Goal: Check status: Check status

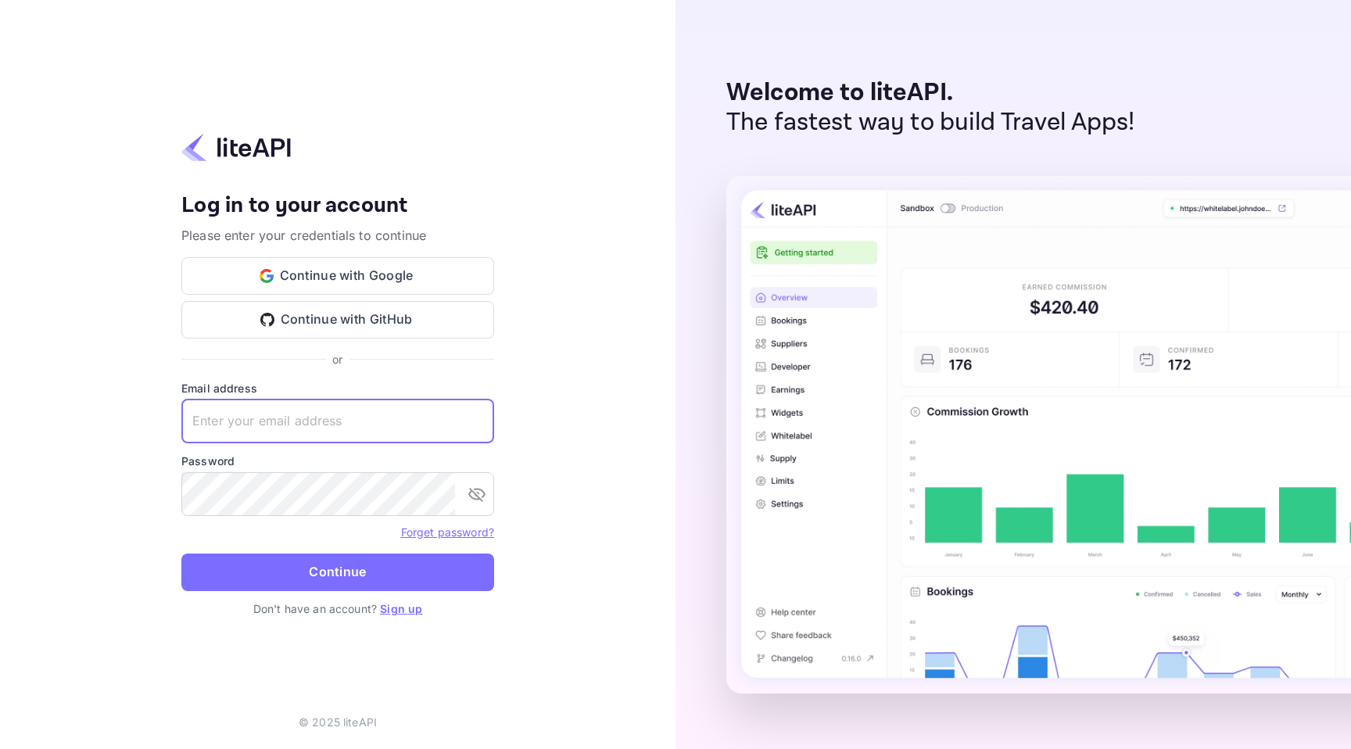
click at [333, 432] on input "text" at bounding box center [337, 422] width 313 height 44
click at [406, 407] on input "text" at bounding box center [337, 422] width 313 height 44
type input "r"
click at [181, 554] on button "Continue" at bounding box center [337, 573] width 313 height 38
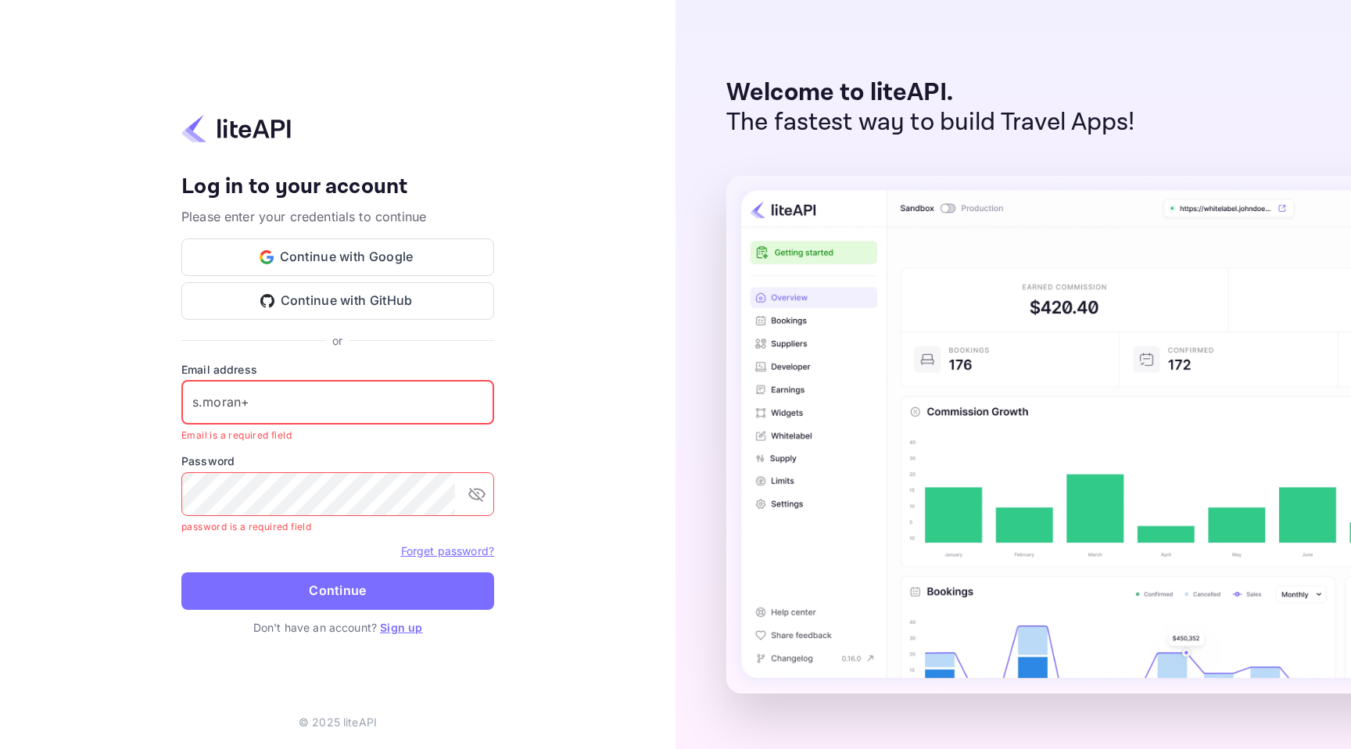
click at [297, 415] on input "s.moran+" at bounding box center [337, 403] width 313 height 44
paste input "o.tali+agent@nuitee.com"
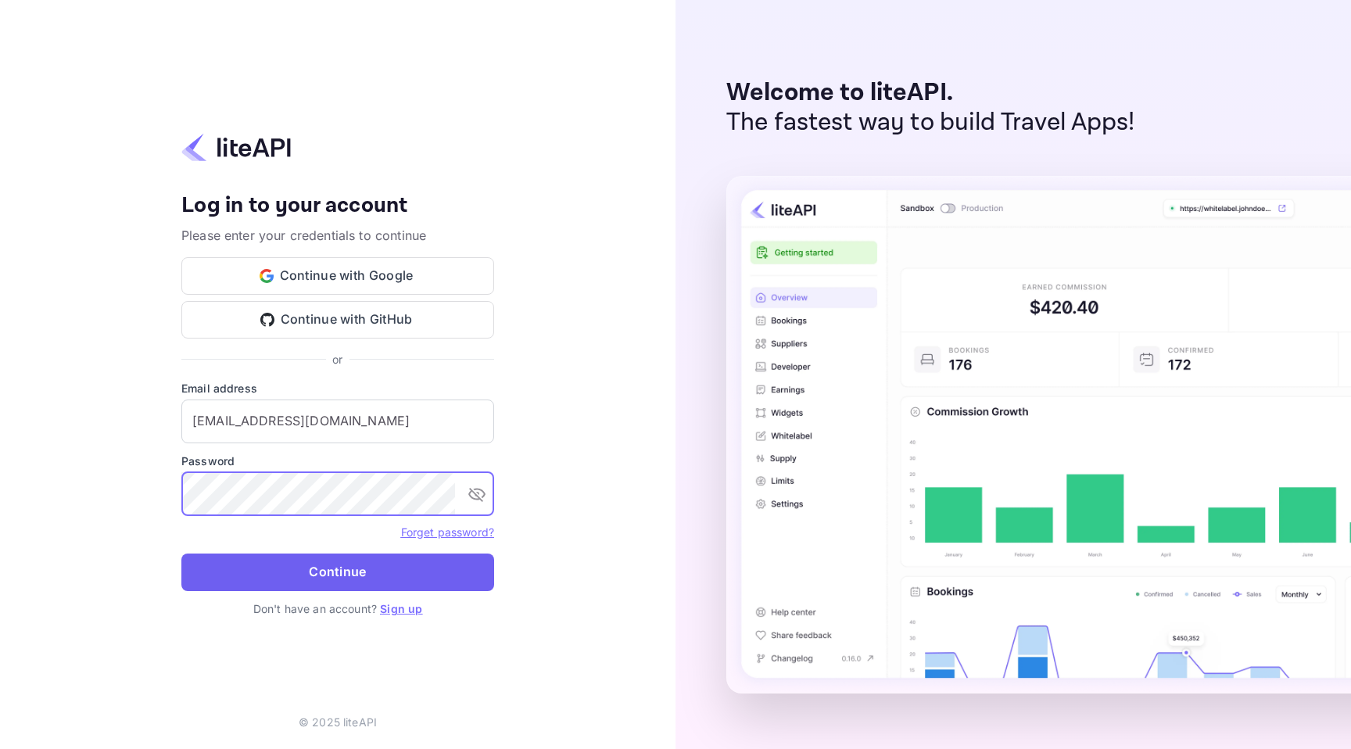
click at [343, 558] on button "Continue" at bounding box center [337, 573] width 313 height 38
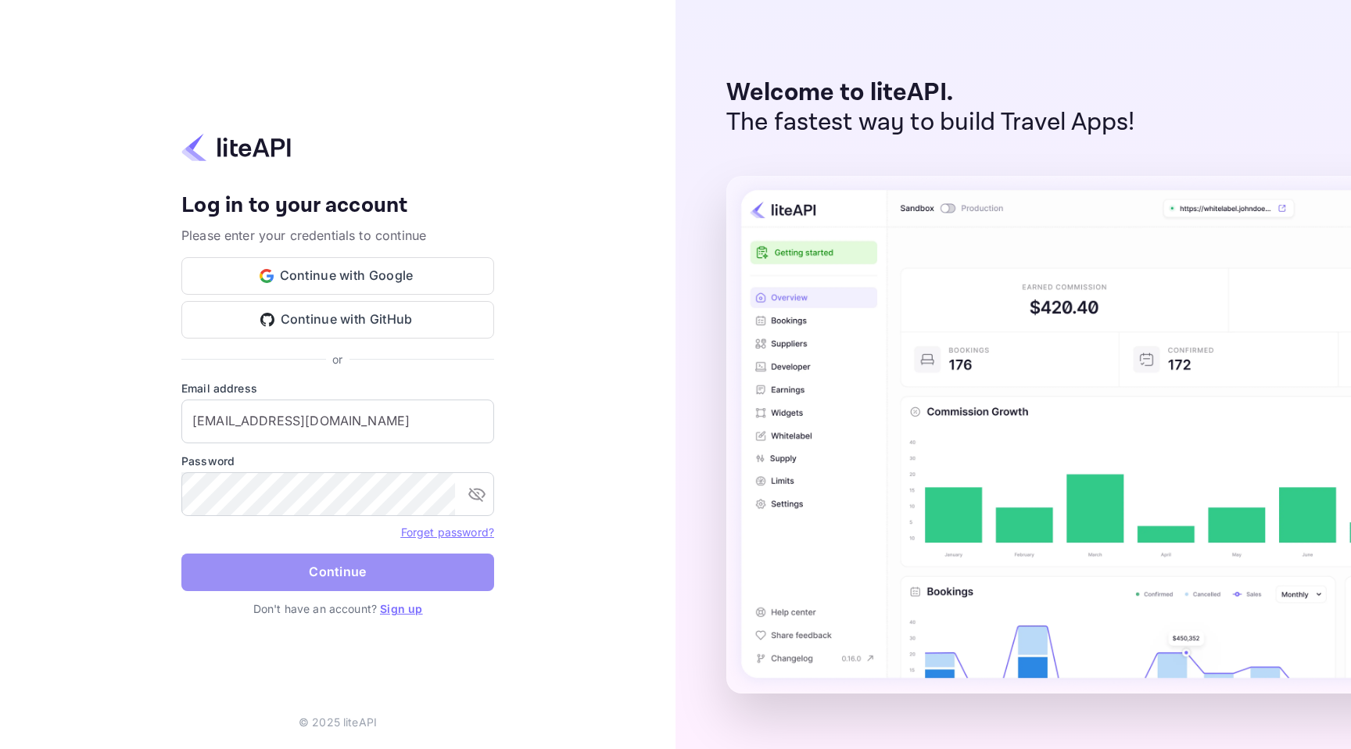
click at [439, 569] on button "Continue" at bounding box center [337, 573] width 313 height 38
click at [319, 429] on input "o.tali+agent@nuitee.com" at bounding box center [337, 422] width 313 height 44
paste input "s.moran"
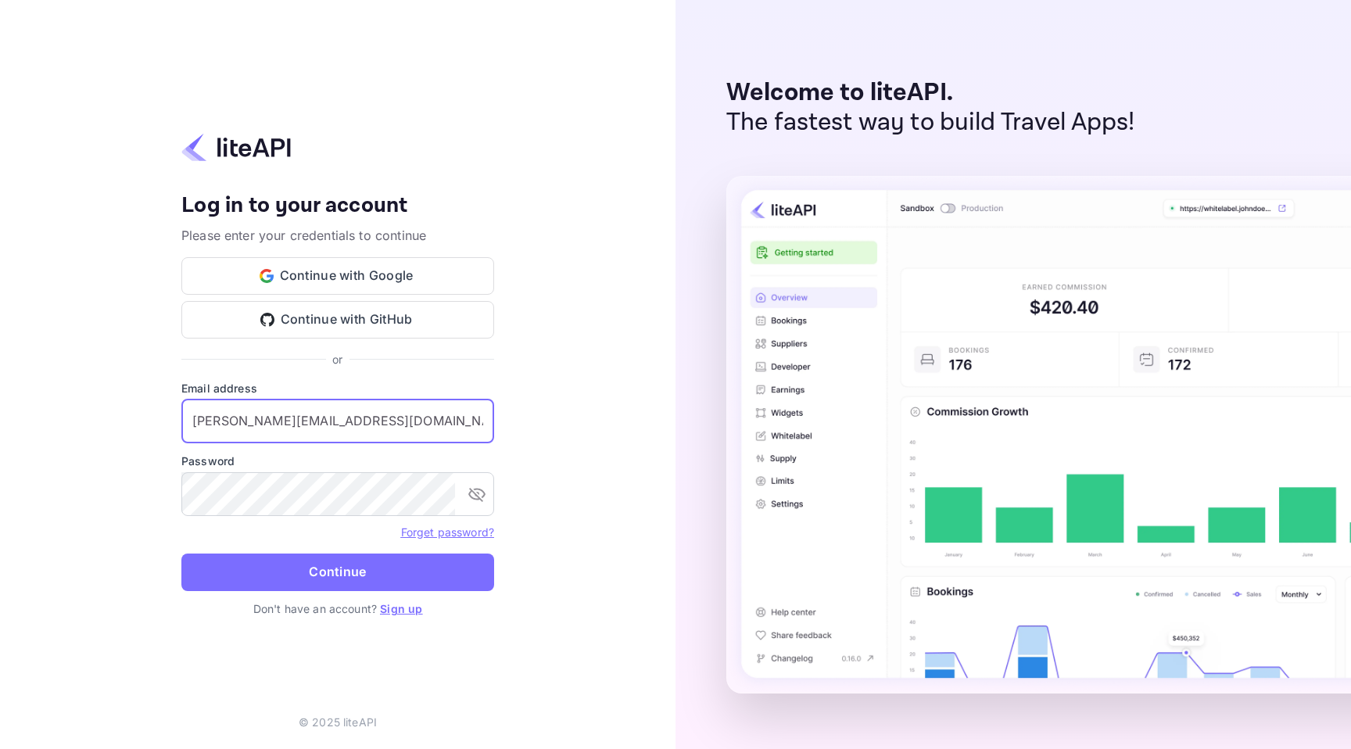
type input "s.moran+agent@nuitee.com"
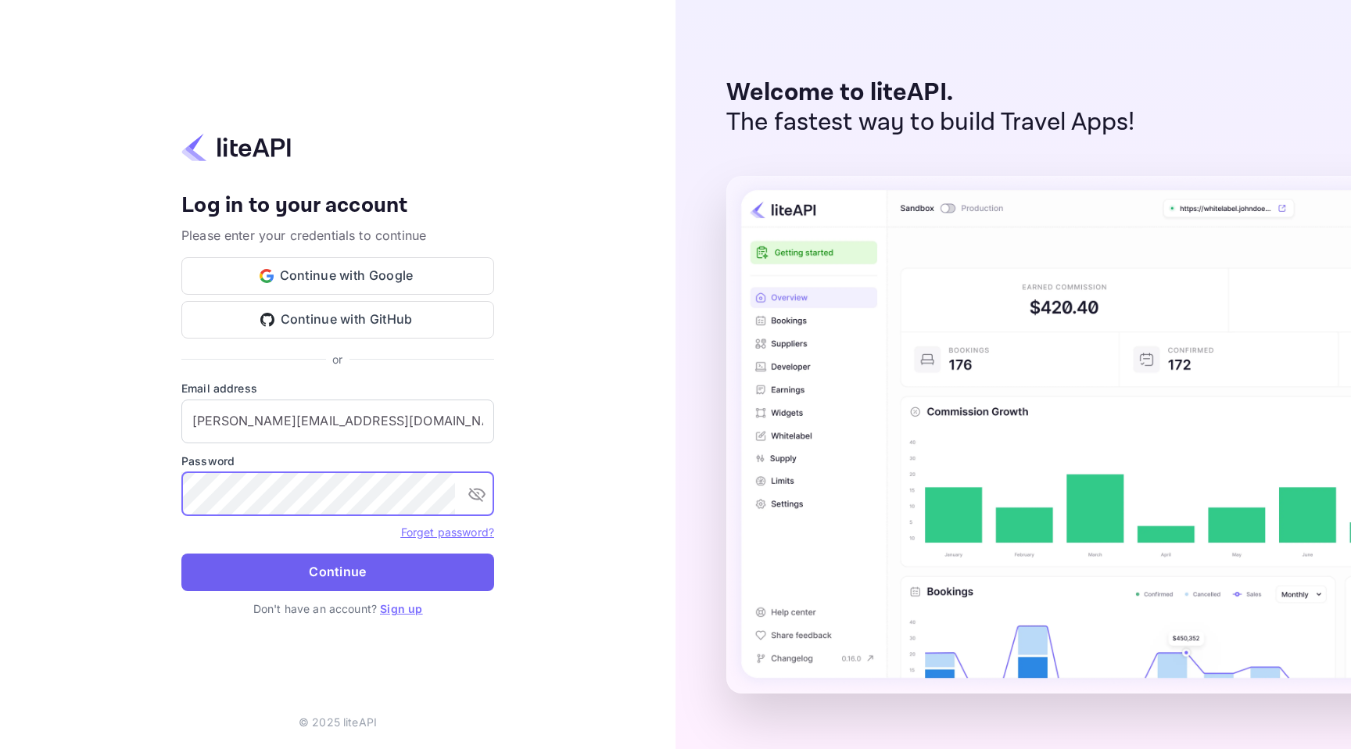
click at [364, 557] on button "Continue" at bounding box center [337, 573] width 313 height 38
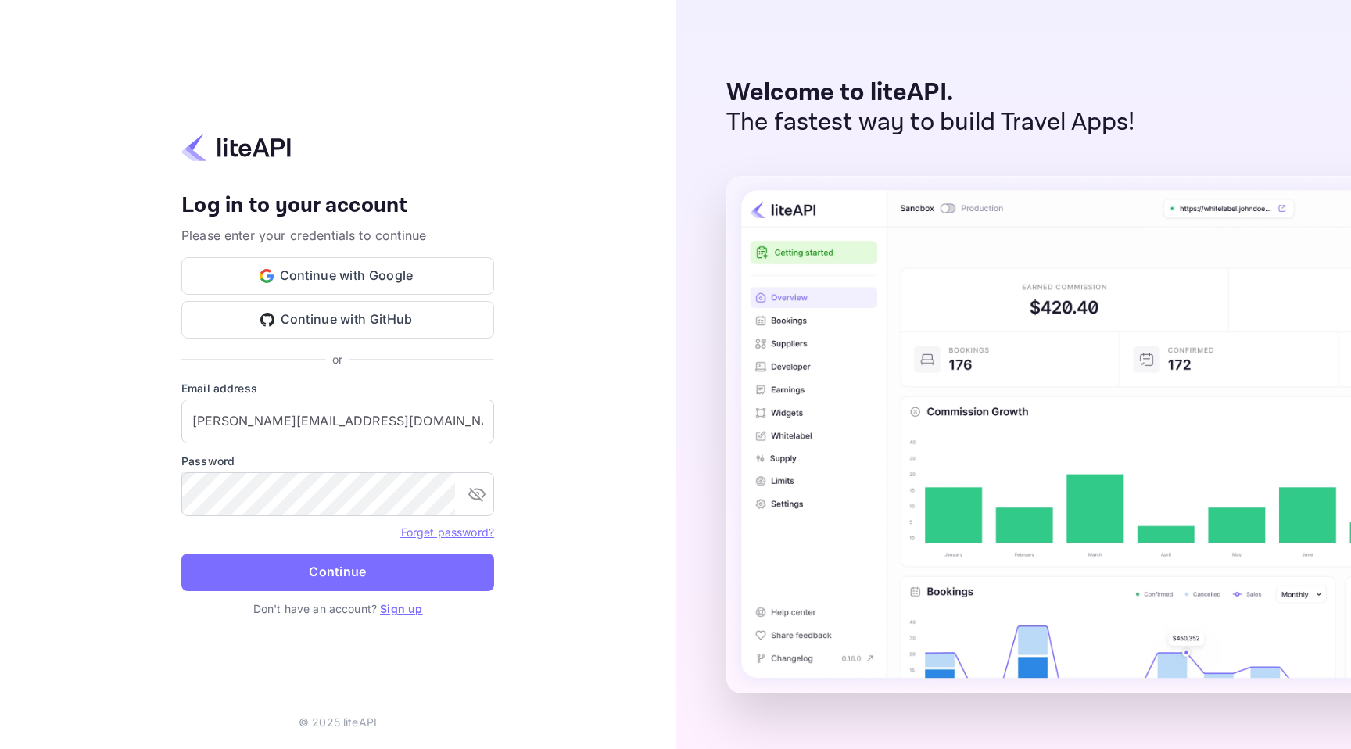
click at [461, 530] on link "Forget password?" at bounding box center [447, 532] width 93 height 13
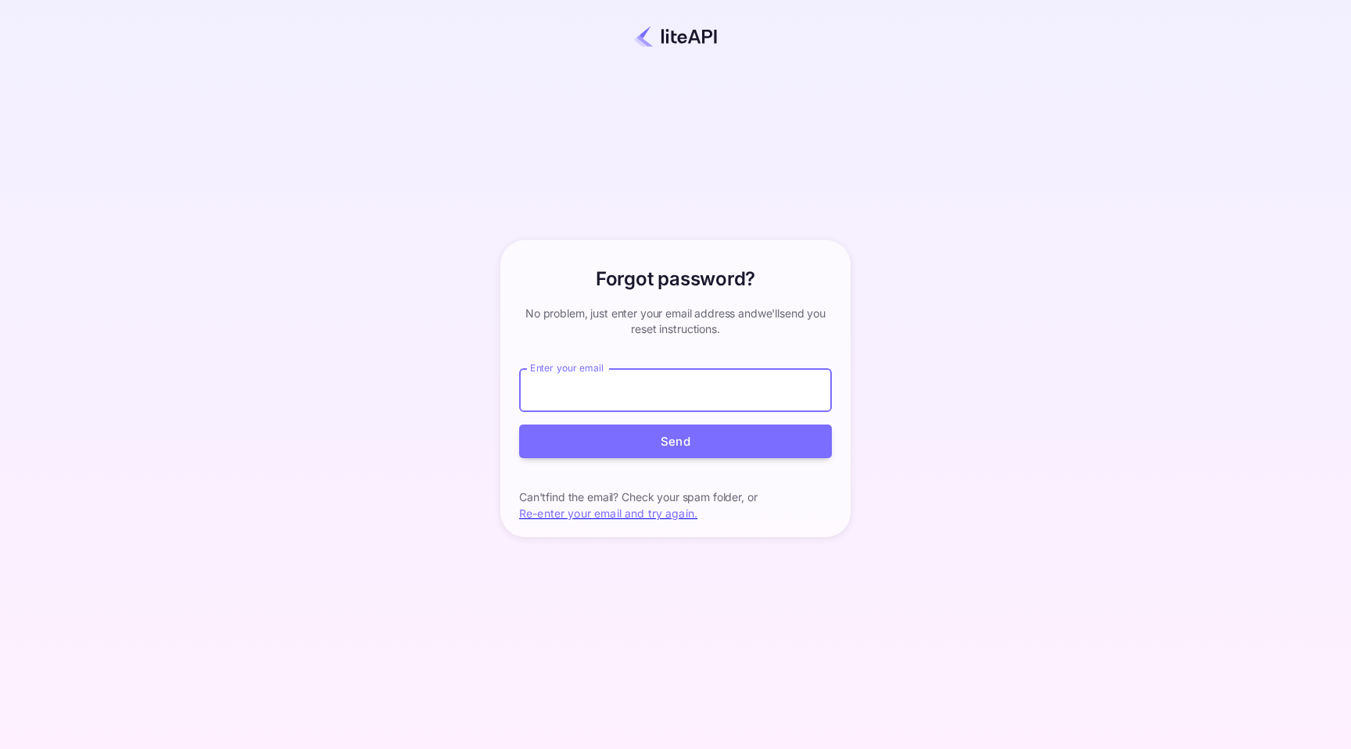
click at [665, 394] on input "Enter your email" at bounding box center [675, 390] width 313 height 44
click at [594, 381] on input "Enter your email" at bounding box center [675, 390] width 313 height 44
paste input "s.moran+agent@nuitee.com"
type input "s.moran+agent@nuitee.com"
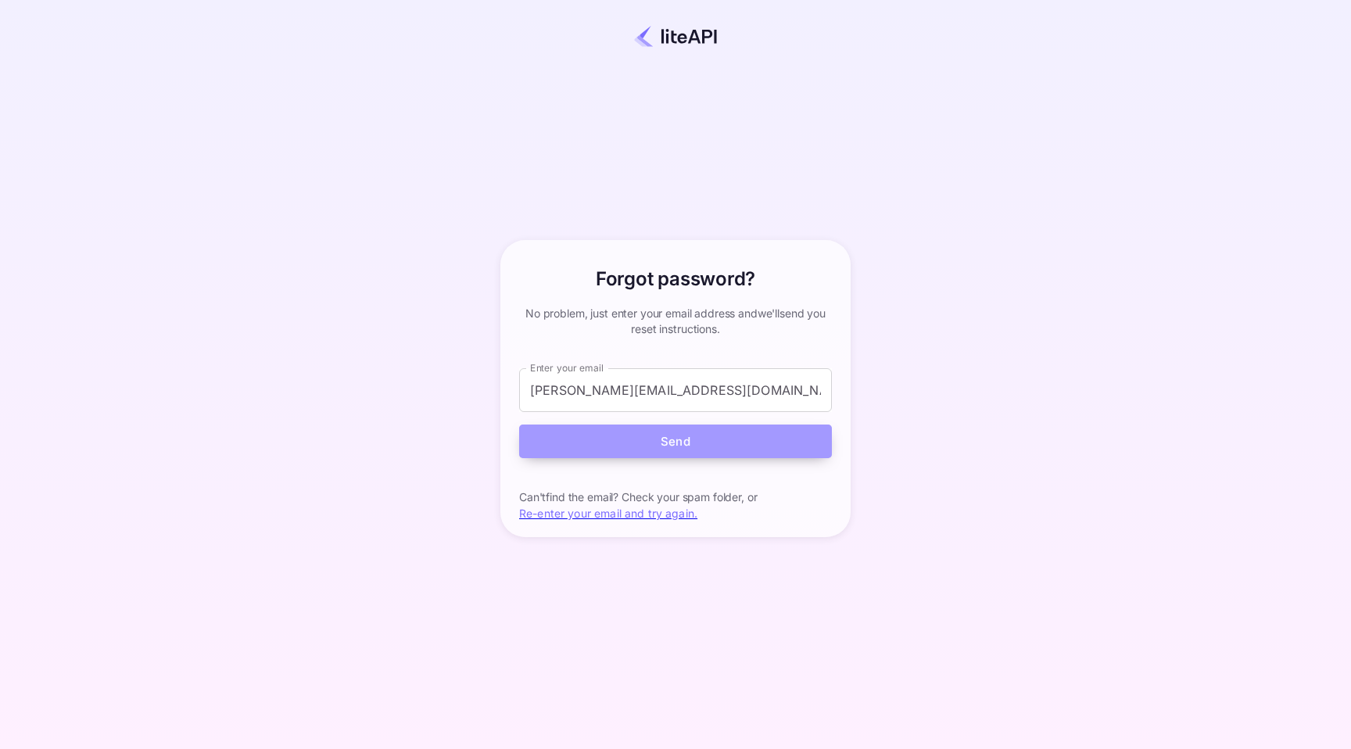
click at [541, 434] on button "Send" at bounding box center [675, 442] width 313 height 34
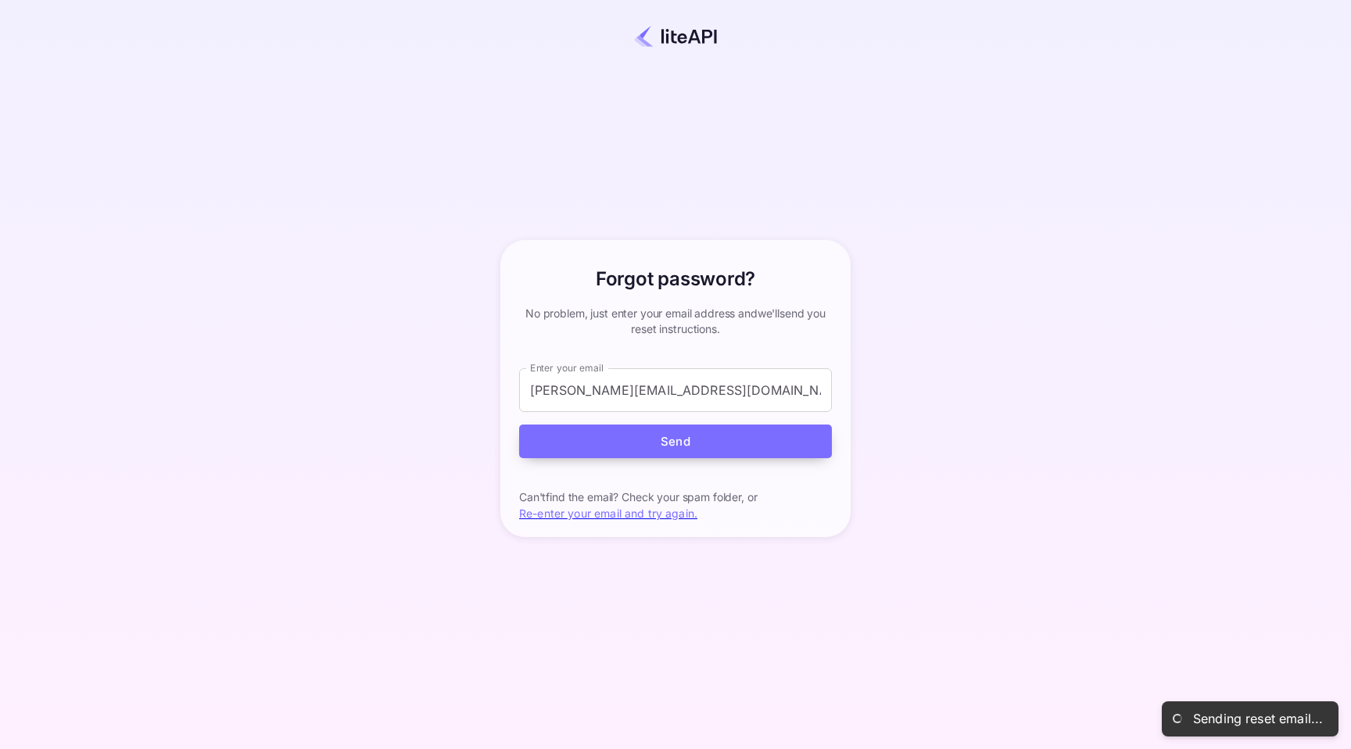
click at [687, 442] on button "Send" at bounding box center [675, 442] width 313 height 34
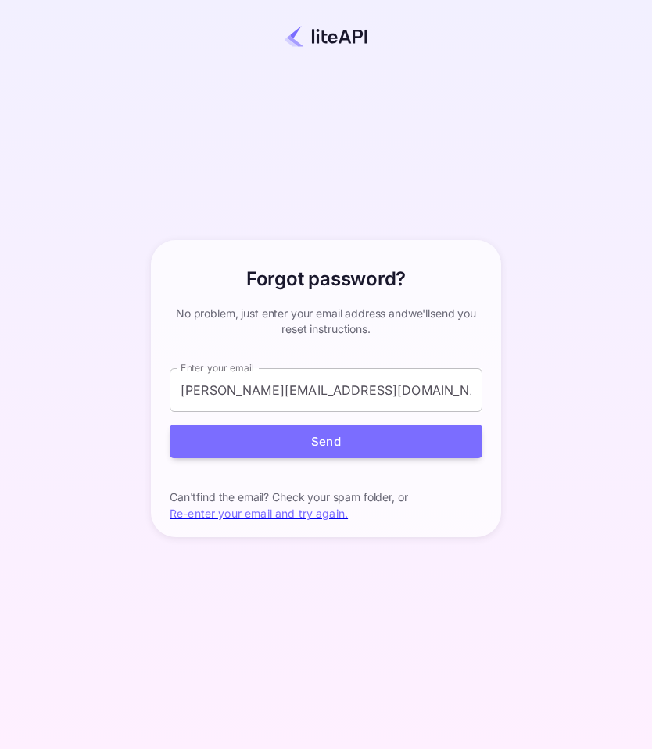
click at [295, 393] on input "s.moran+agent@nuitee.com" at bounding box center [326, 390] width 313 height 44
click at [379, 395] on input "Enter your email" at bounding box center [326, 390] width 313 height 44
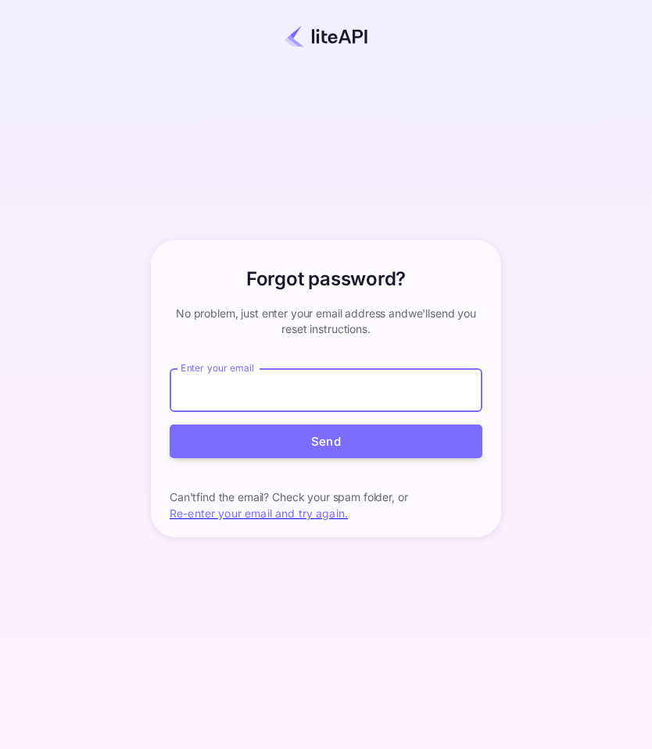
paste input "s.moran+agent@nuitee.com"
click at [533, 407] on div "Forgot password? your account has been created successfully, a confirmation lin…" at bounding box center [326, 389] width 515 height 682
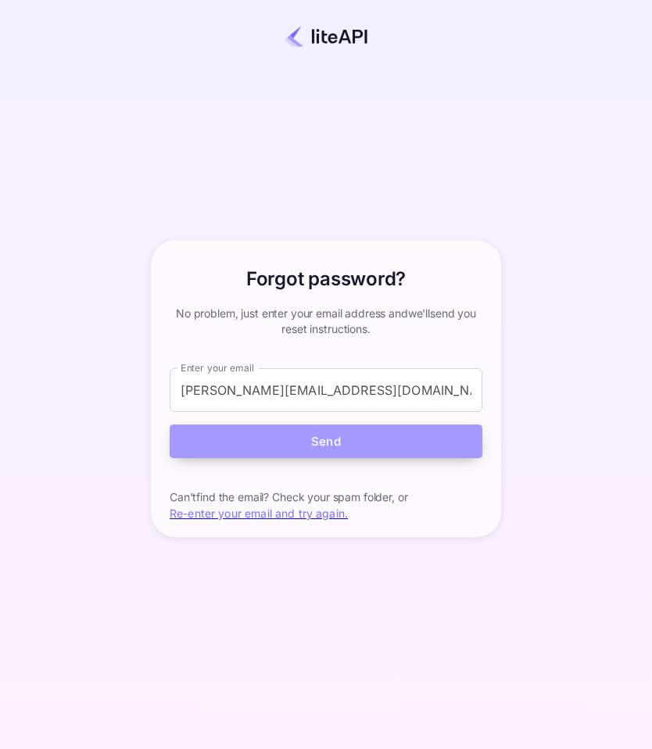
click at [343, 432] on button "Send" at bounding box center [326, 442] width 313 height 34
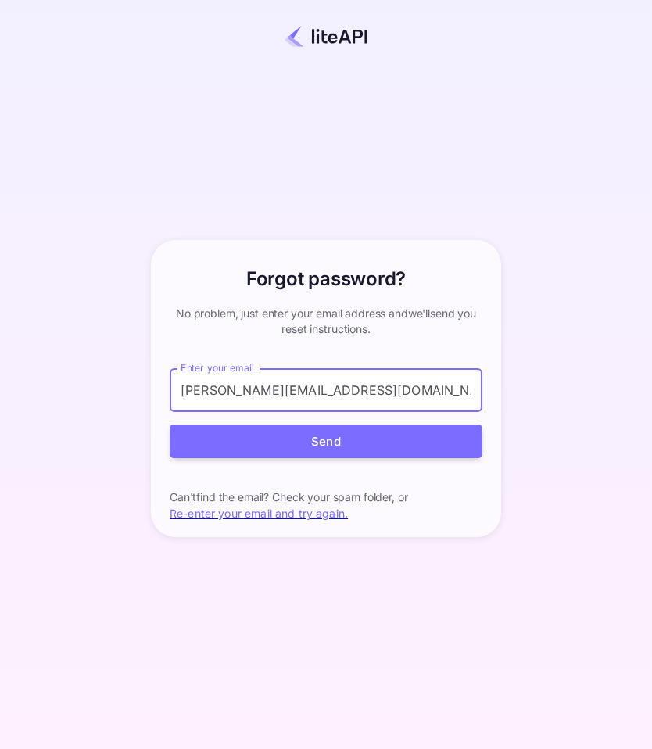
click at [273, 390] on input "s.moran+agent@nuitee.com" at bounding box center [326, 390] width 313 height 44
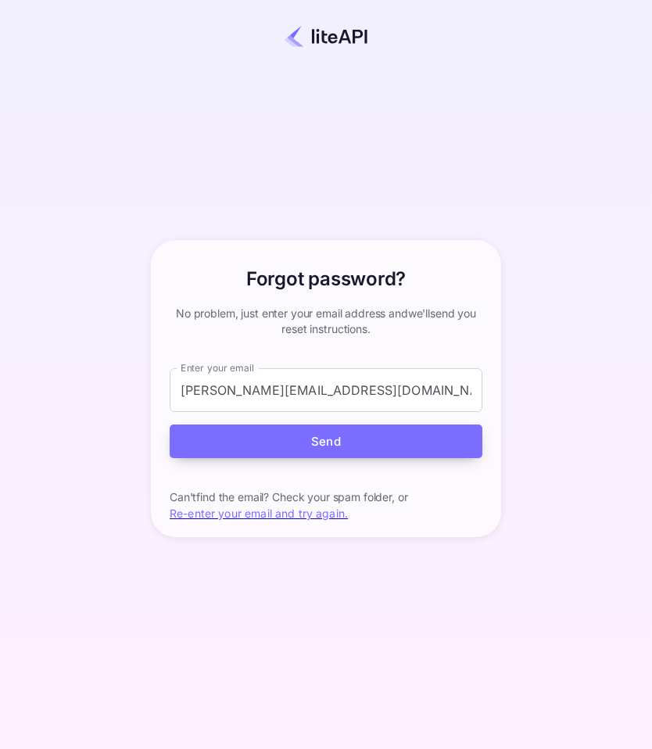
click at [355, 445] on button "Send" at bounding box center [326, 442] width 313 height 34
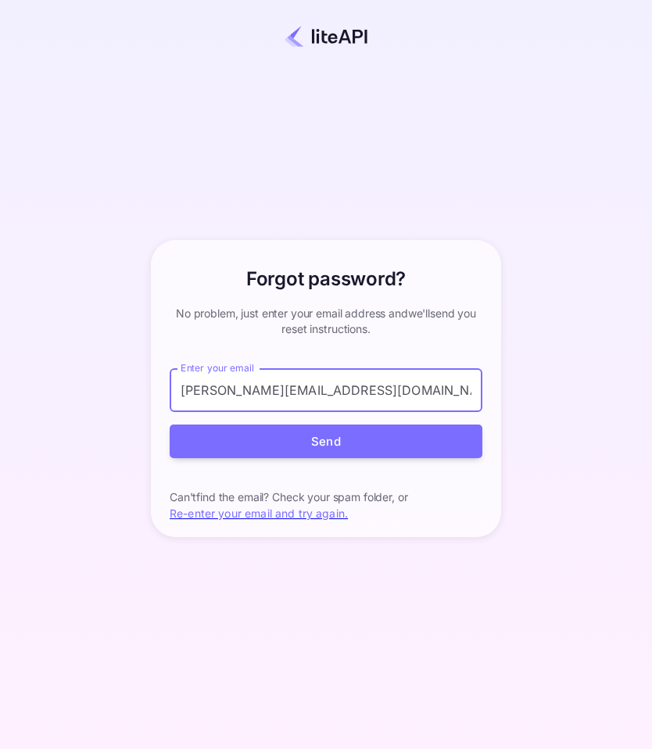
click at [389, 385] on input "s.moran+agent1324441324@nuitee.com" at bounding box center [326, 390] width 313 height 44
paste input "002"
type input "s.moran+agent002@nuitee.com"
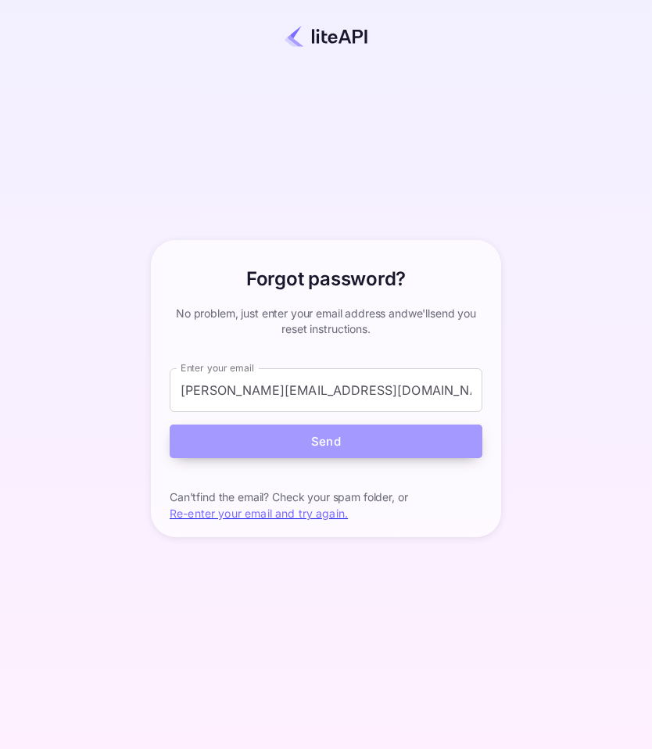
click at [380, 434] on button "Send" at bounding box center [326, 442] width 313 height 34
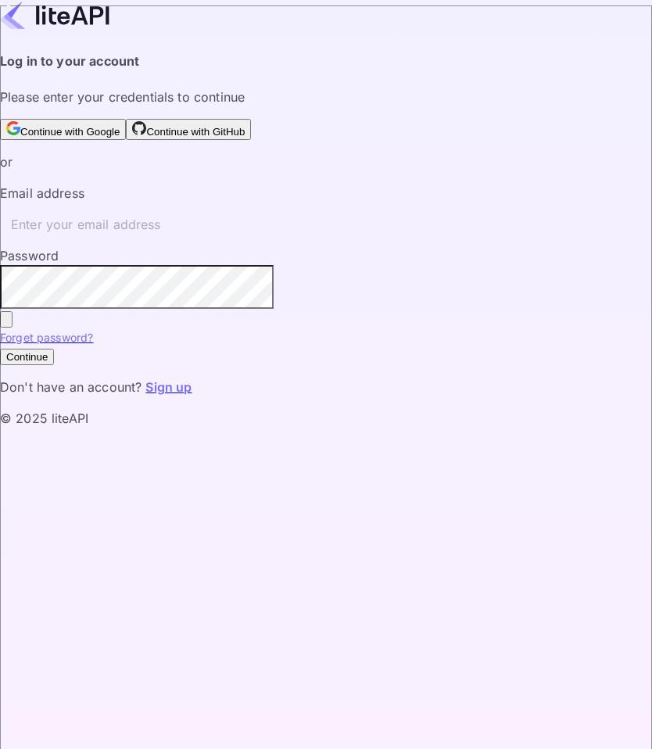
click at [328, 246] on input "text" at bounding box center [337, 225] width 674 height 44
click at [302, 246] on input "text" at bounding box center [337, 225] width 674 height 44
paste input "s.moran+agent006@nuitee.com"
type input "s.moran+agent006@nuitee.com"
click at [546, 428] on div "Your account has been created successfully, a confirmation link has been sent t…" at bounding box center [326, 214] width 652 height 428
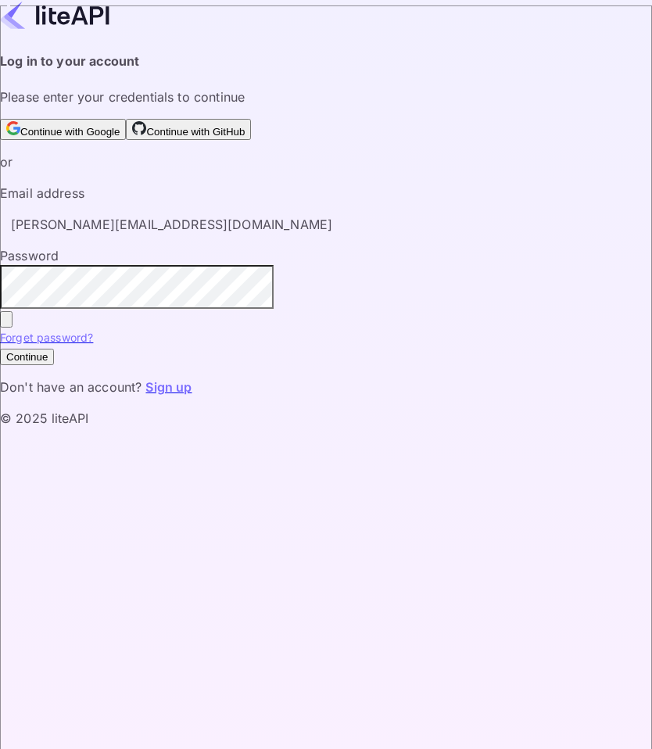
click at [93, 344] on link "Forget password?" at bounding box center [46, 337] width 93 height 13
click at [285, 246] on input "text" at bounding box center [337, 225] width 674 height 44
paste input "s.moran+agent006@nuitee.com"
type input "s.moran+agent006@nuitee.com"
click at [54, 365] on button "Continue" at bounding box center [27, 357] width 54 height 16
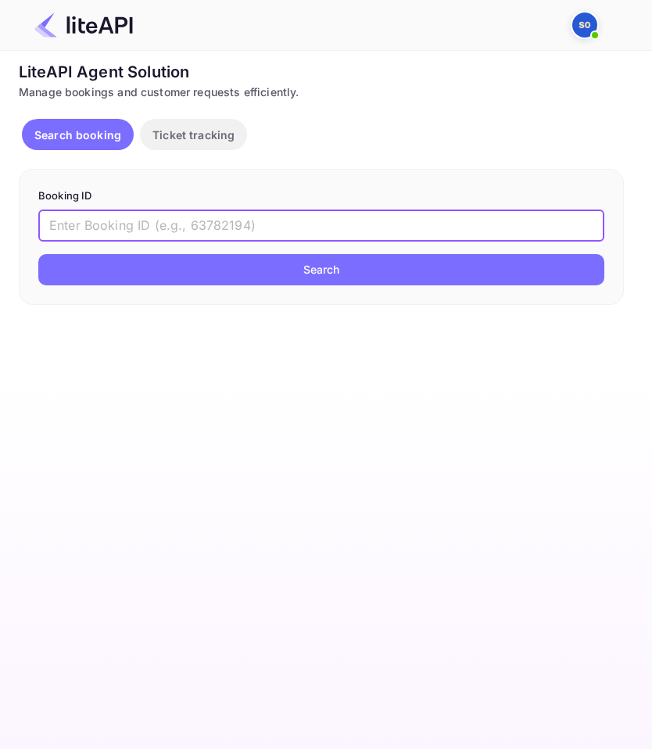
click at [206, 222] on input "text" at bounding box center [321, 225] width 566 height 31
paste input "-RzHdQ7bL"
type input "-RzHdQ7bL"
click at [310, 270] on button "Search" at bounding box center [321, 269] width 566 height 31
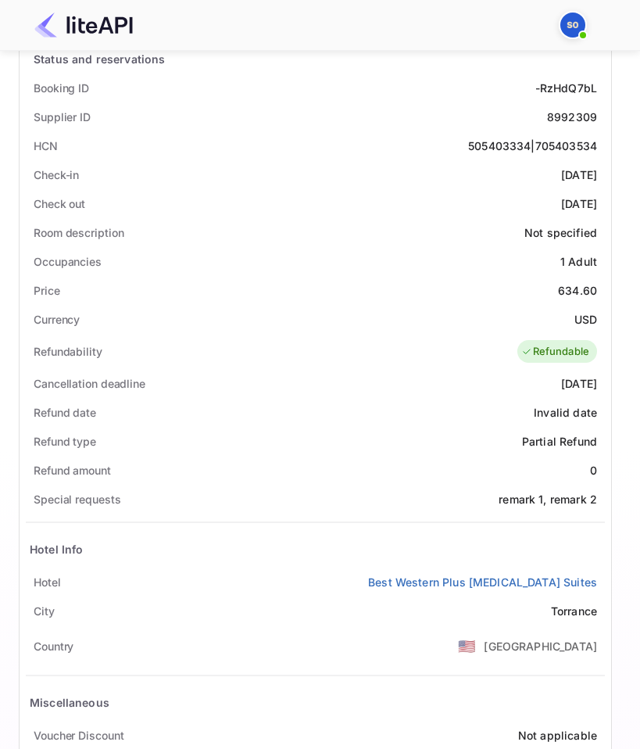
scroll to position [27, 0]
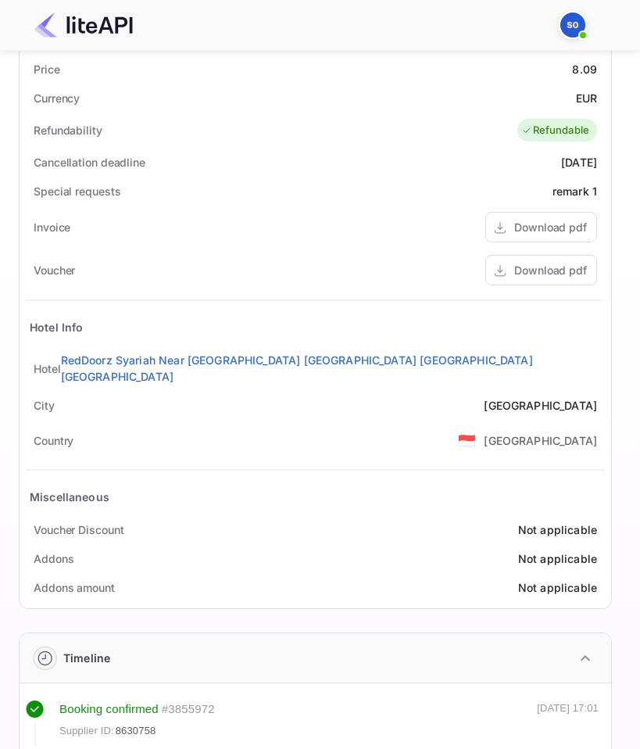
scroll to position [362, 0]
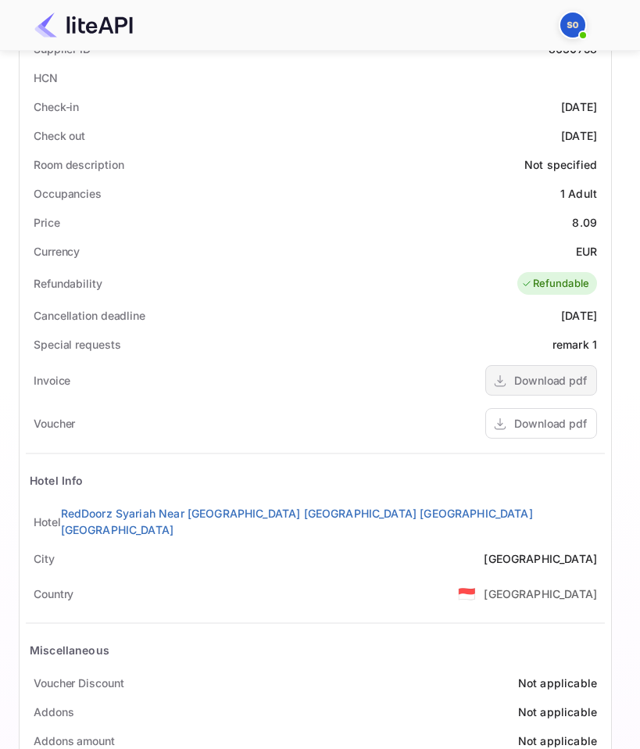
click at [544, 376] on div "Download pdf" at bounding box center [551, 380] width 73 height 16
click at [559, 426] on div "Download pdf" at bounding box center [551, 423] width 73 height 16
